Goal: Check status: Check status

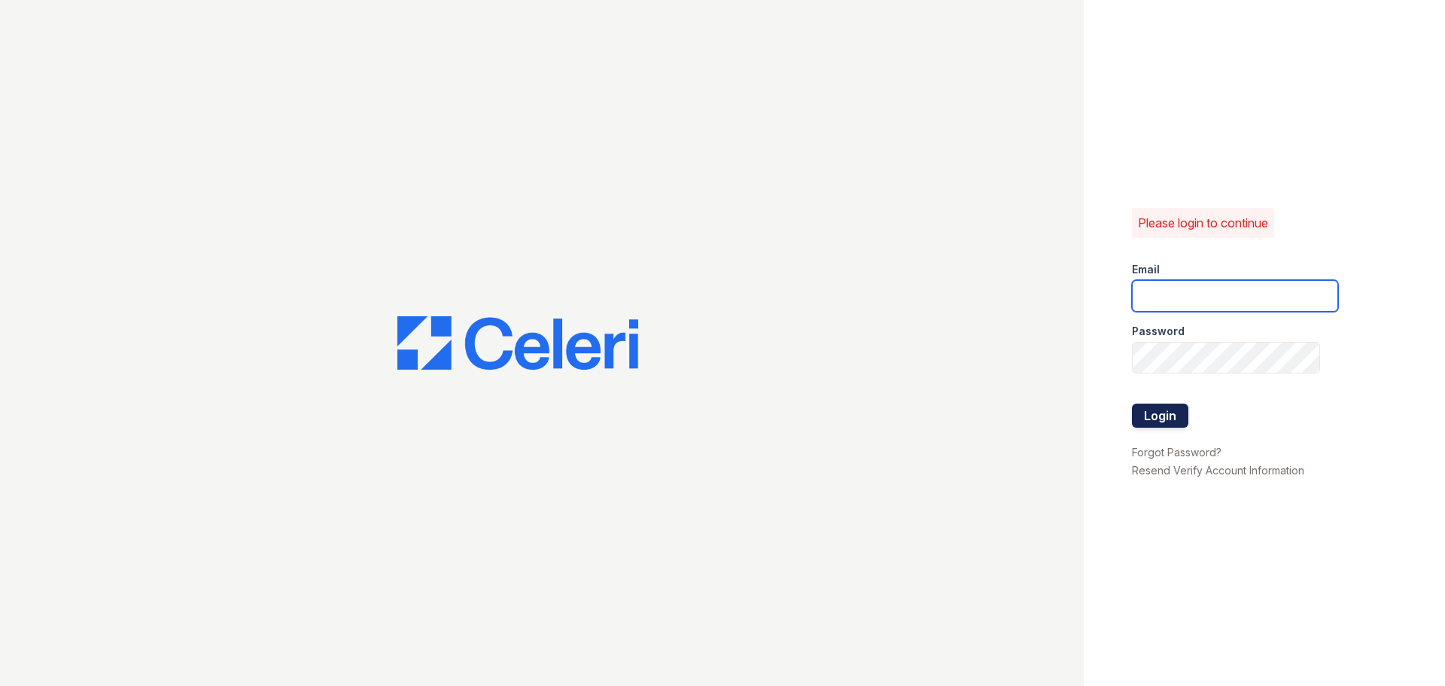
type input "[EMAIL_ADDRESS][DOMAIN_NAME]"
click at [1179, 404] on button "Login" at bounding box center [1160, 415] width 56 height 24
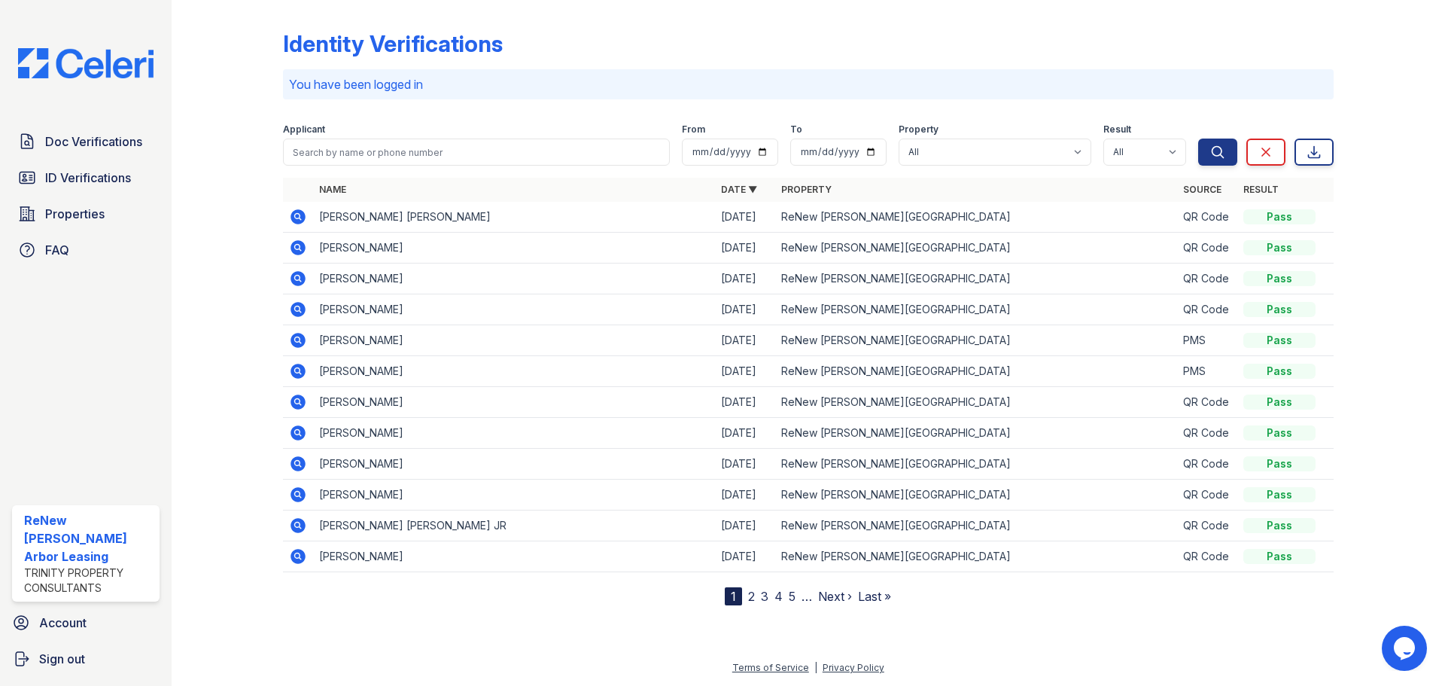
click at [301, 218] on icon at bounding box center [298, 216] width 15 height 15
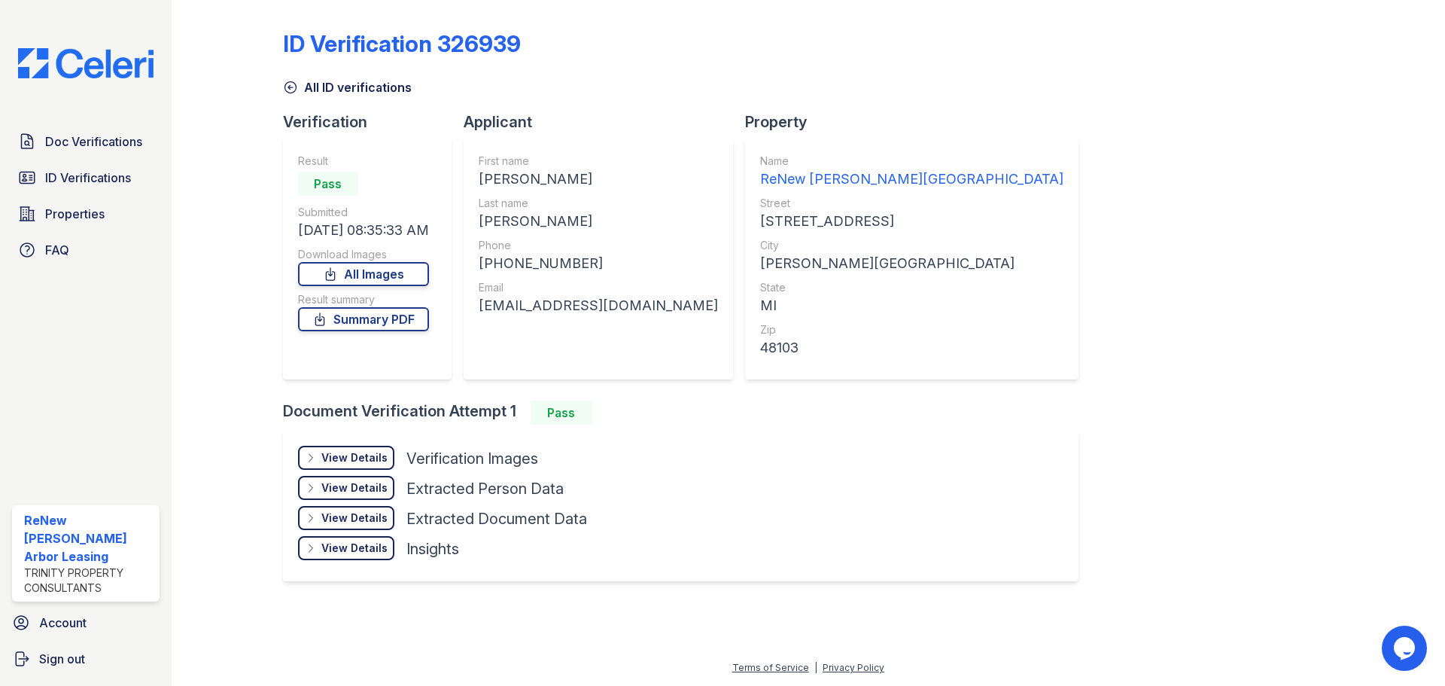
click at [926, 224] on div "ID Verification 326939 All ID verifications Verification Result Pass Submitted …" at bounding box center [808, 304] width 1051 height 596
click at [831, 227] on div "Property Name ReNew [PERSON_NAME][GEOGRAPHIC_DATA] Street [STREET_ADDRESS] City…" at bounding box center [917, 255] width 345 height 289
click at [948, 184] on div "ID Verification 326939 All ID verifications Verification Result Pass Submitted …" at bounding box center [808, 304] width 1051 height 596
click at [919, 168] on div "ID Verification 326939 All ID verifications Verification Result Pass Submitted …" at bounding box center [808, 304] width 1051 height 596
